Goal: Communication & Community: Answer question/provide support

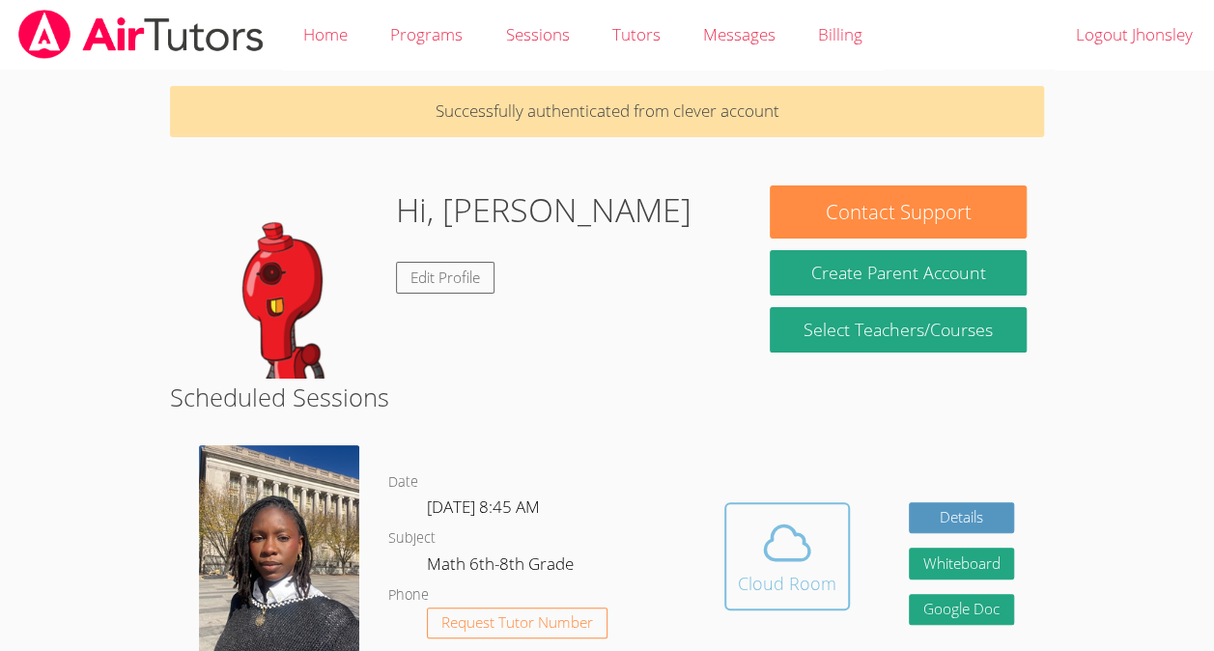
click at [798, 564] on icon at bounding box center [787, 543] width 54 height 54
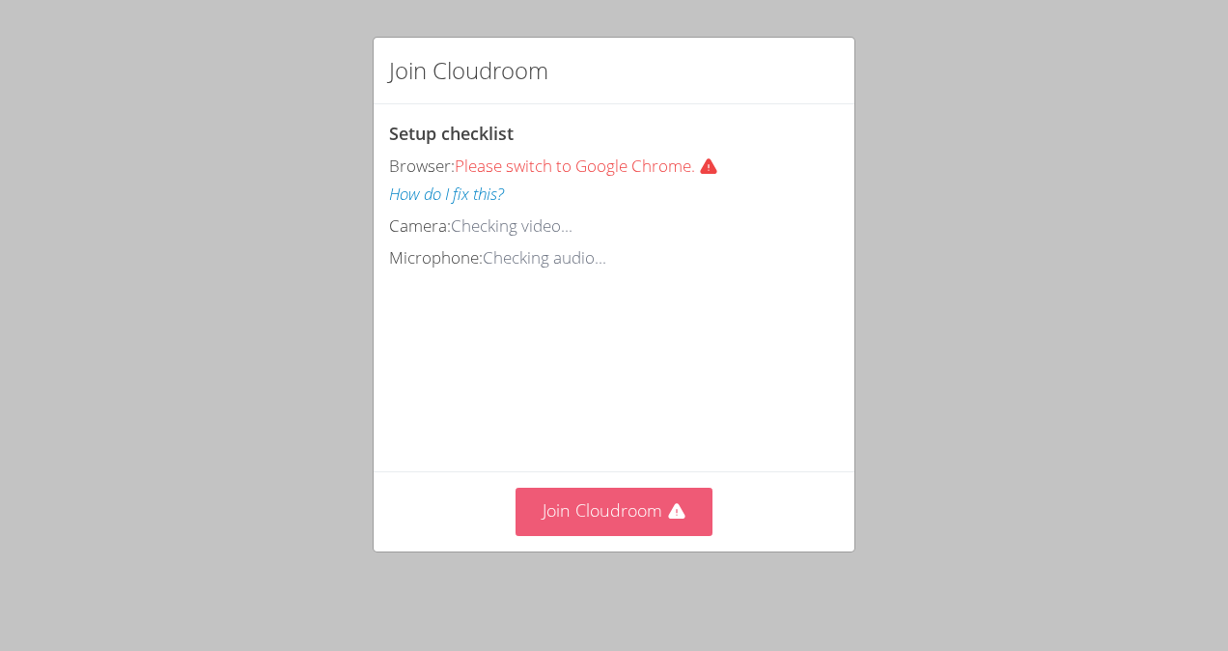
click at [582, 501] on button "Join Cloudroom" at bounding box center [615, 511] width 198 height 47
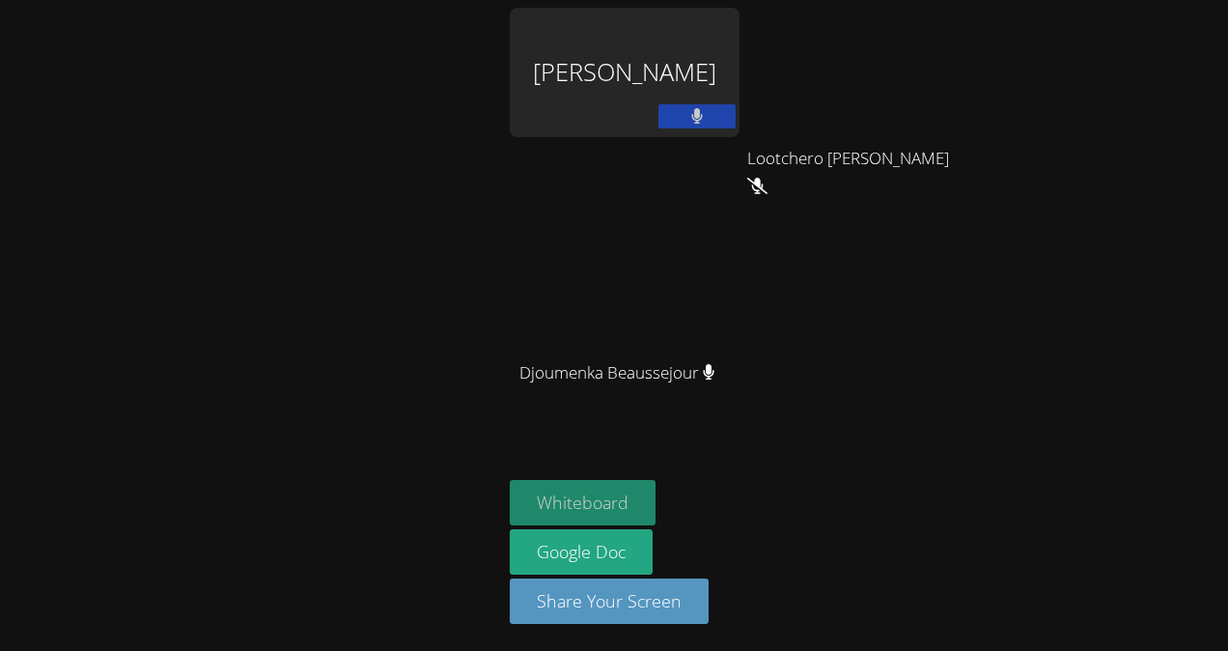
click at [607, 507] on button "Whiteboard" at bounding box center [583, 502] width 146 height 45
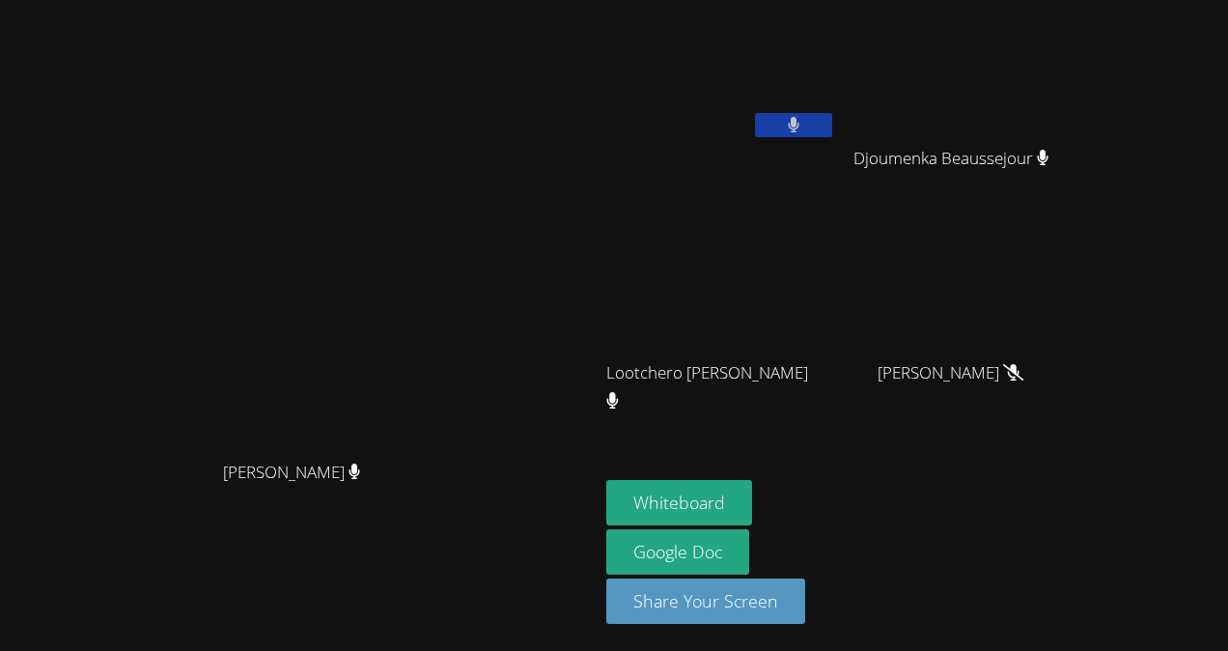
click at [832, 124] on button at bounding box center [793, 125] width 77 height 24
